Goal: Check status: Check status

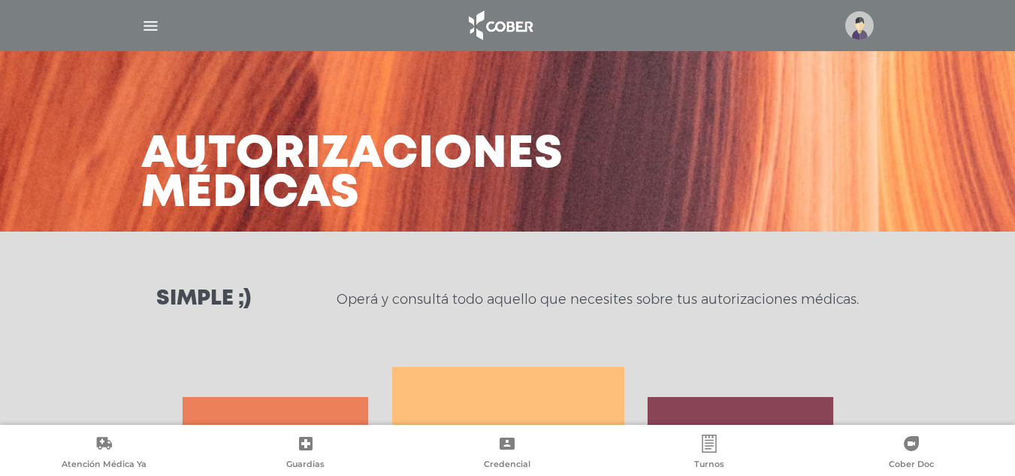
scroll to position [653, 0]
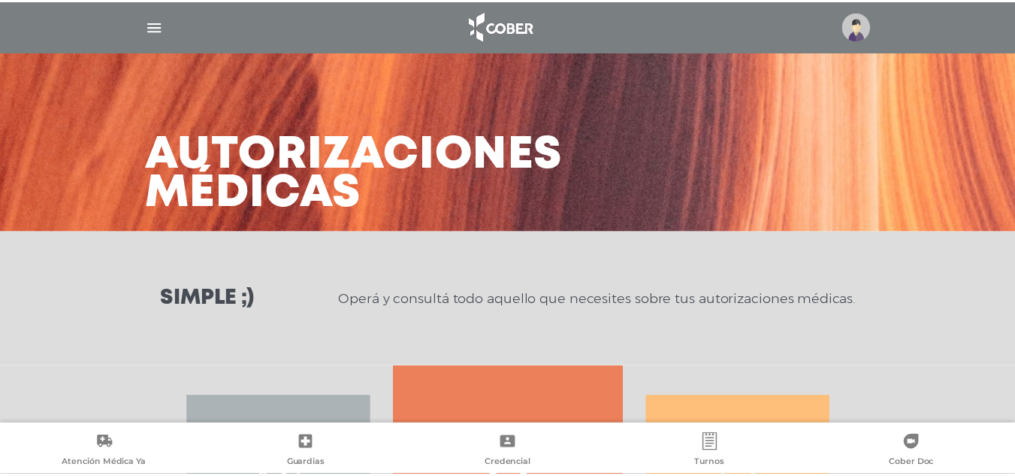
scroll to position [279, 0]
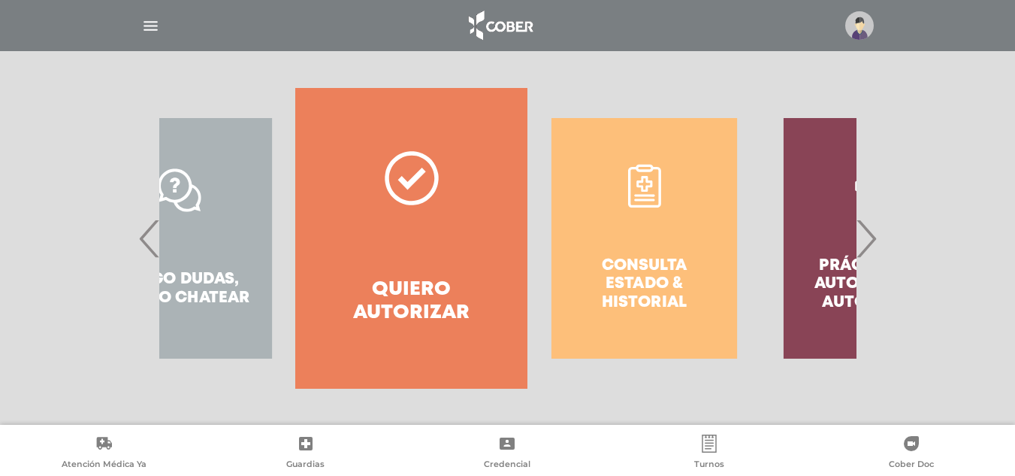
drag, startPoint x: 762, startPoint y: 274, endPoint x: 627, endPoint y: 279, distance: 134.6
click at [687, 280] on div "Consulta estado & historial" at bounding box center [644, 238] width 232 height 300
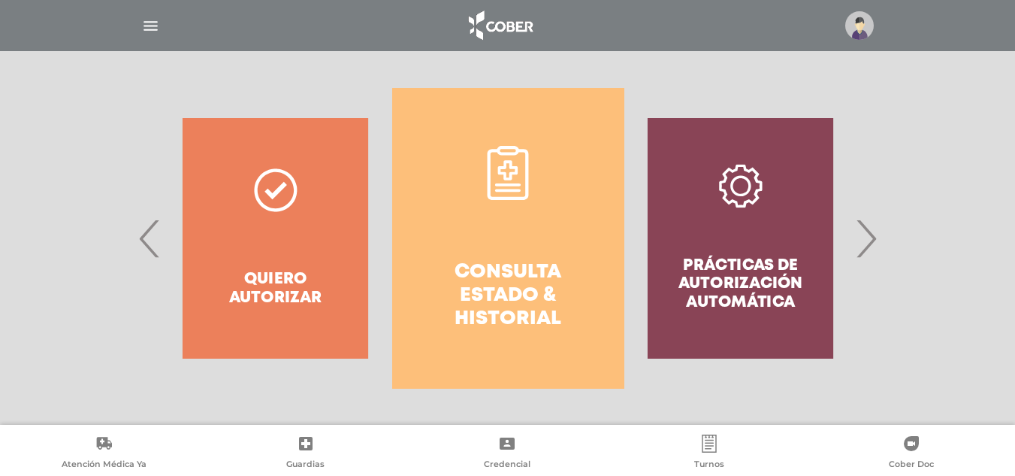
click at [472, 282] on h4 "Consulta estado & historial" at bounding box center [508, 296] width 178 height 71
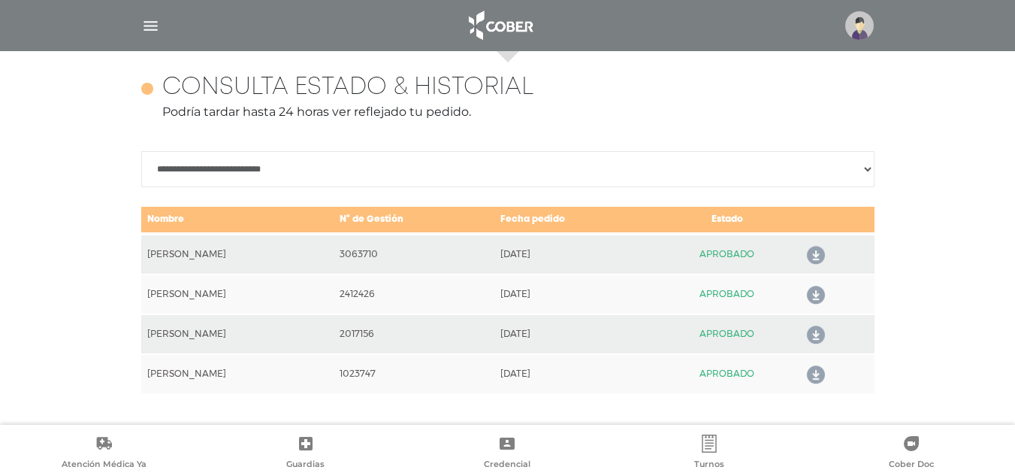
scroll to position [653, 0]
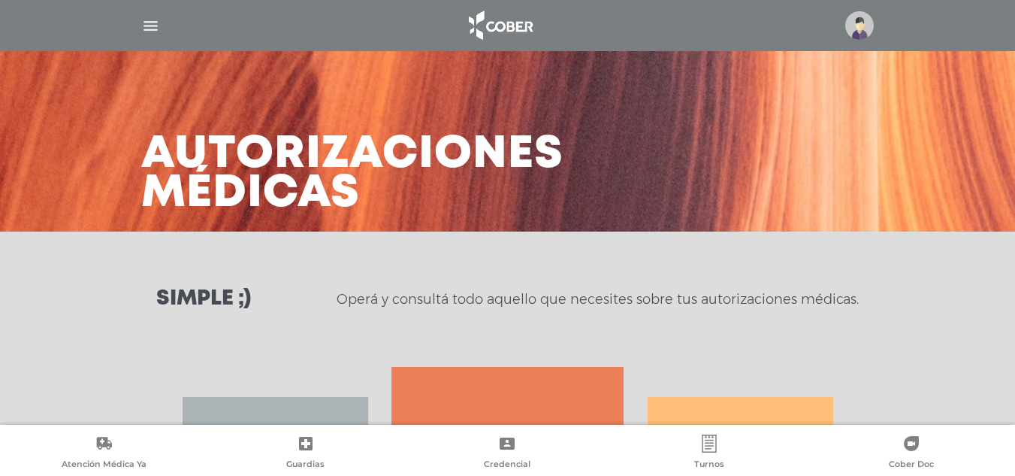
scroll to position [225, 0]
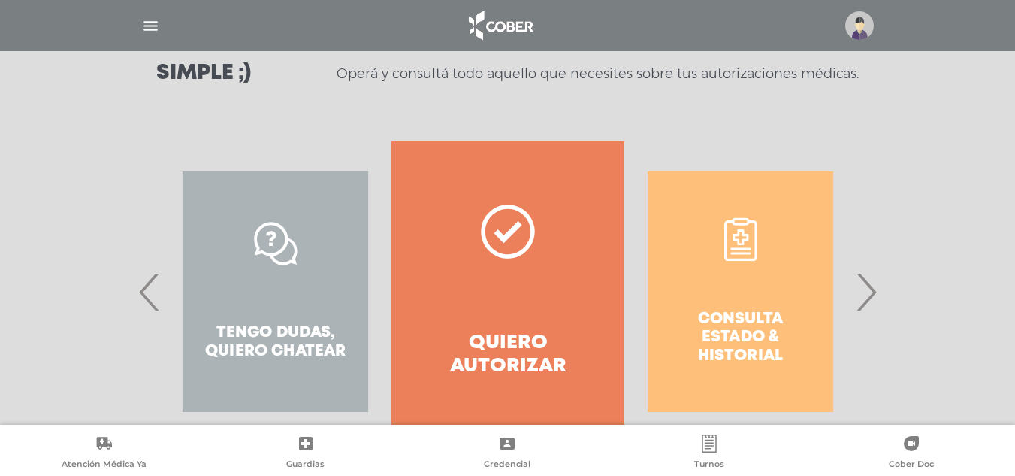
click at [452, 279] on link "Quiero autorizar" at bounding box center [507, 291] width 232 height 300
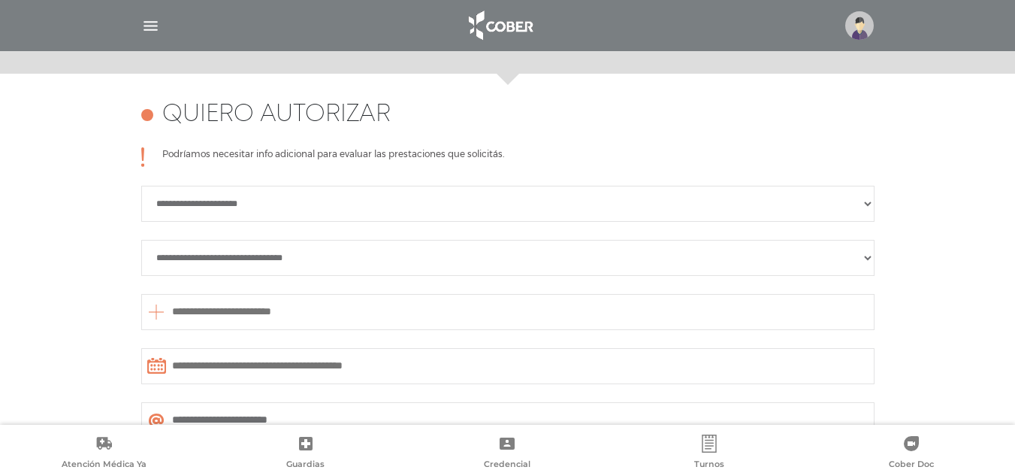
scroll to position [448, 0]
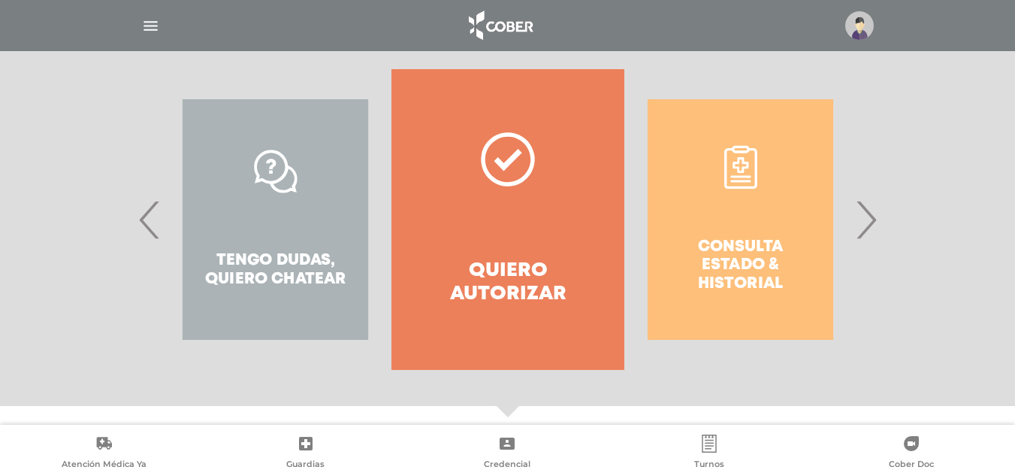
drag, startPoint x: 726, startPoint y: 204, endPoint x: 567, endPoint y: 217, distance: 159.8
click at [624, 217] on div "Consulta estado & historial" at bounding box center [740, 219] width 232 height 300
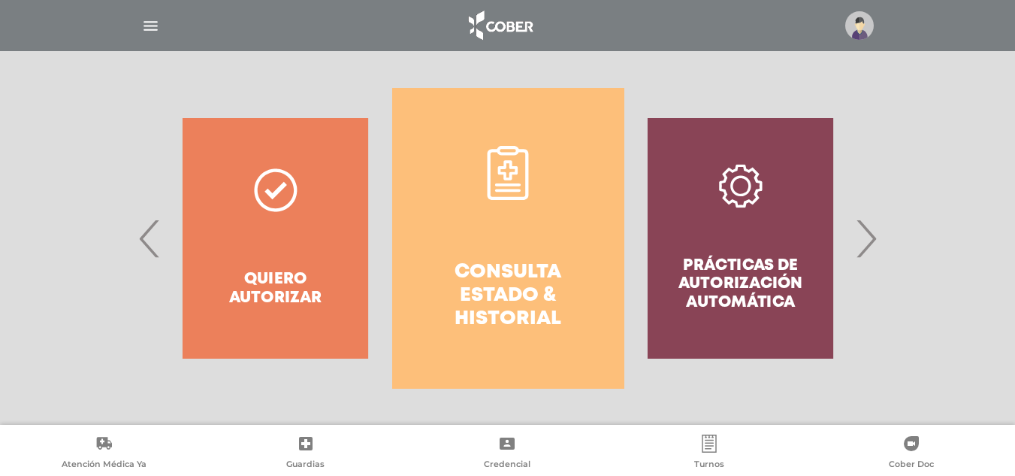
click at [477, 231] on link "Consulta estado & historial" at bounding box center [508, 238] width 232 height 300
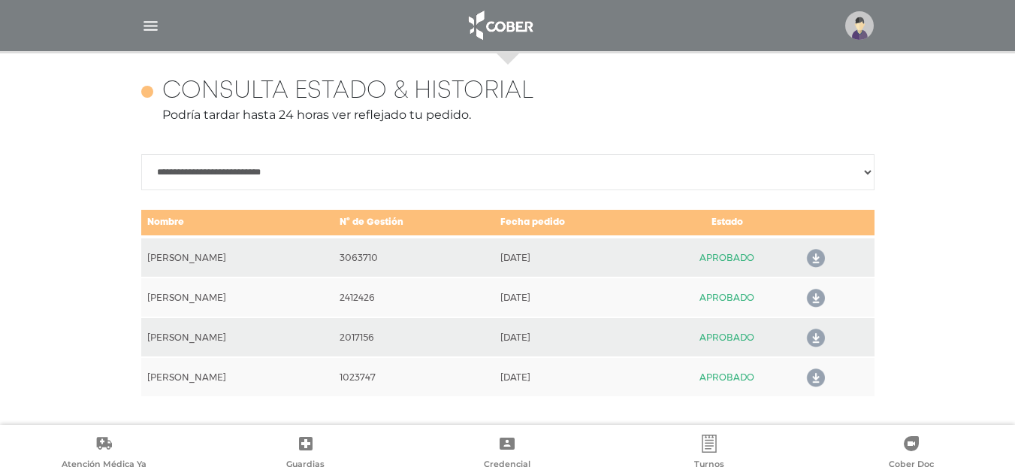
scroll to position [653, 0]
click at [815, 255] on icon at bounding box center [813, 258] width 24 height 24
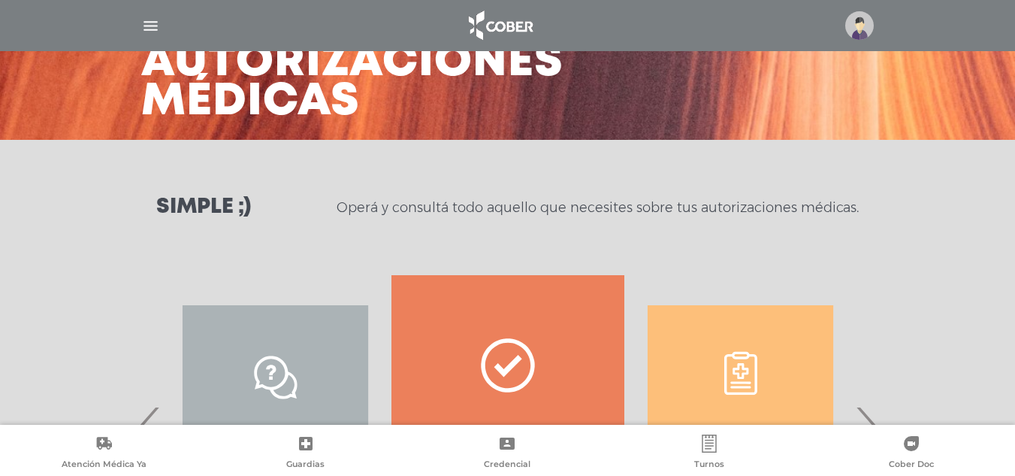
scroll to position [279, 0]
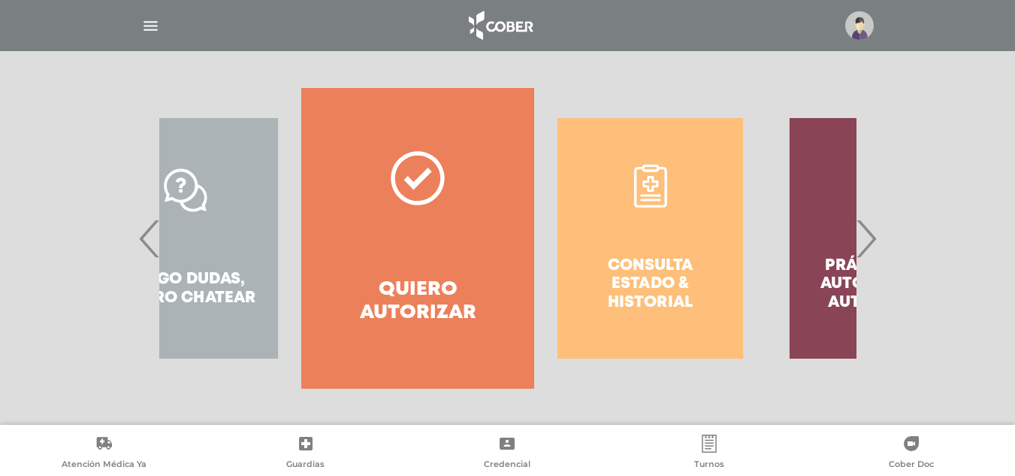
drag, startPoint x: 548, startPoint y: 246, endPoint x: 420, endPoint y: 241, distance: 128.5
click at [420, 241] on link "Quiero autorizar" at bounding box center [417, 238] width 232 height 300
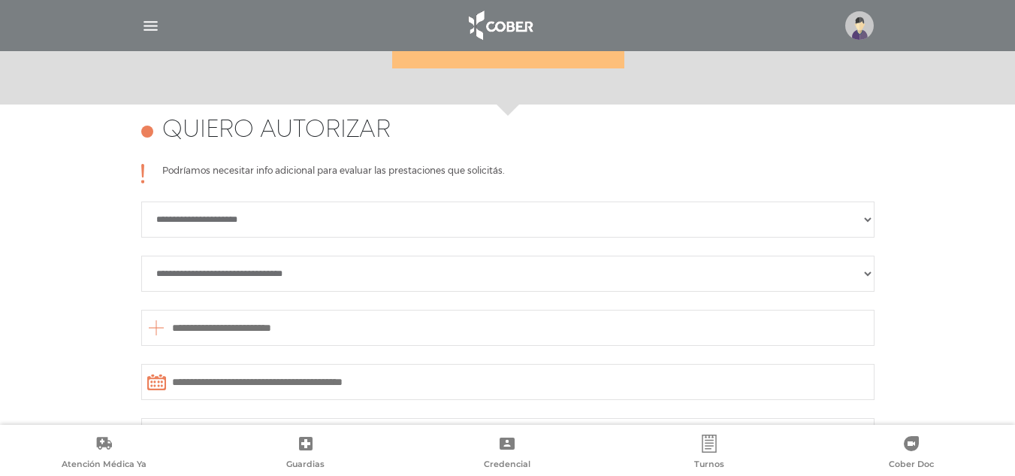
click at [468, 231] on div "**********" at bounding box center [507, 336] width 733 height 344
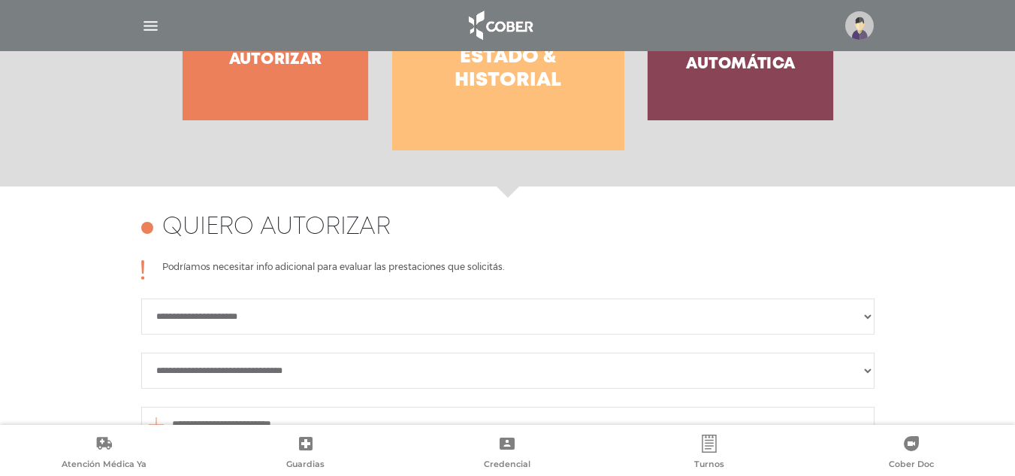
click at [473, 140] on link "Consulta estado & historial" at bounding box center [508, 0] width 232 height 300
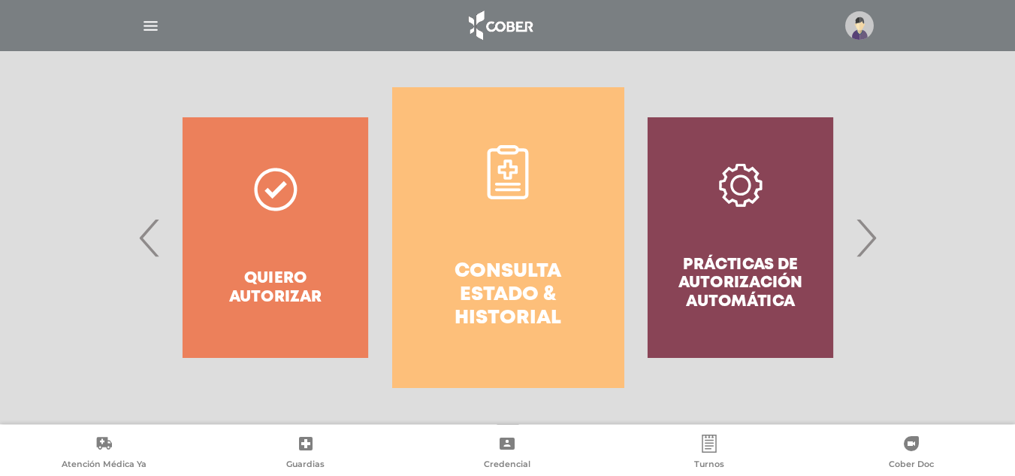
scroll to position [277, 0]
